Goal: Submit feedback/report problem: Submit feedback/report problem

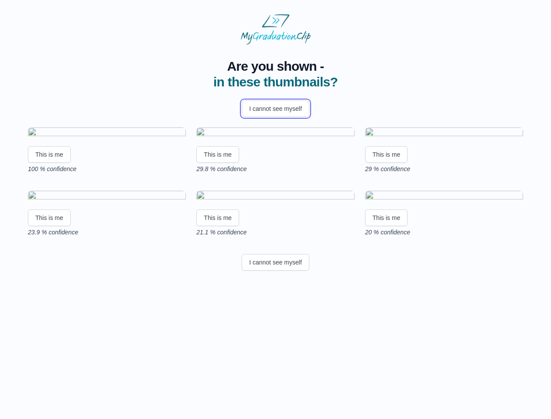
click at [275, 109] on button "I cannot see myself" at bounding box center [276, 108] width 68 height 17
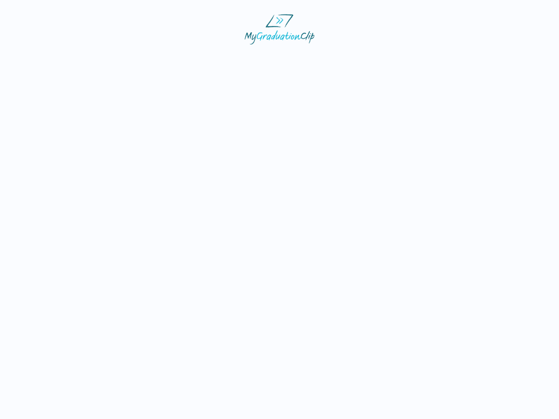
click at [49, 58] on html at bounding box center [279, 29] width 559 height 58
click at [219, 58] on html at bounding box center [279, 29] width 559 height 58
click at [389, 58] on html at bounding box center [279, 29] width 559 height 58
click at [49, 58] on html at bounding box center [279, 29] width 559 height 58
click at [219, 58] on html at bounding box center [279, 29] width 559 height 58
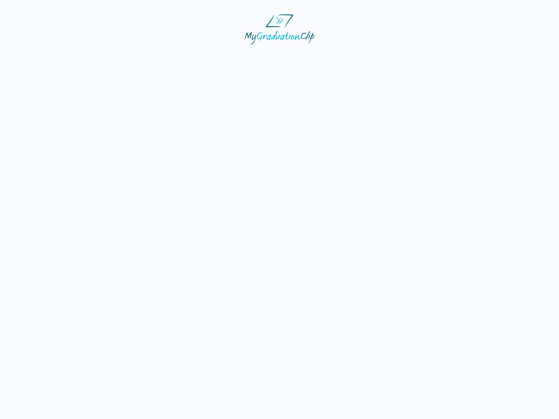
click at [389, 58] on html at bounding box center [279, 29] width 559 height 58
